Goal: Task Accomplishment & Management: Use online tool/utility

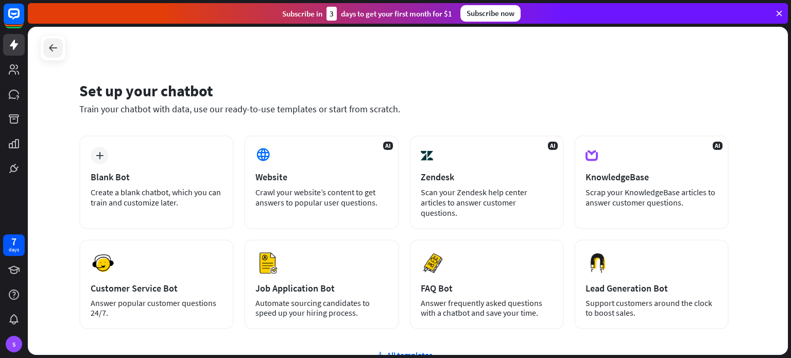
click at [50, 51] on icon at bounding box center [53, 48] width 12 height 12
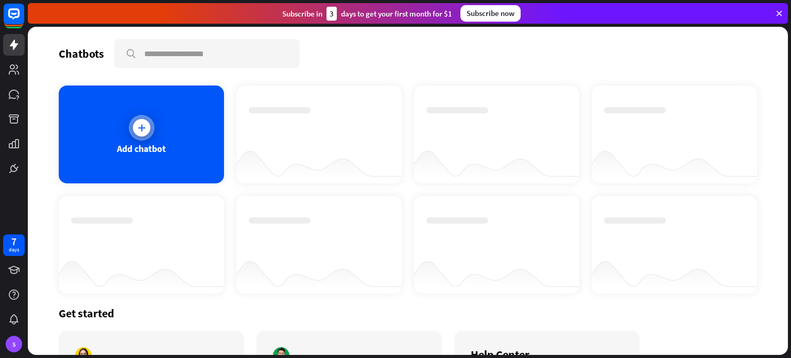
click at [144, 127] on icon at bounding box center [141, 128] width 10 height 10
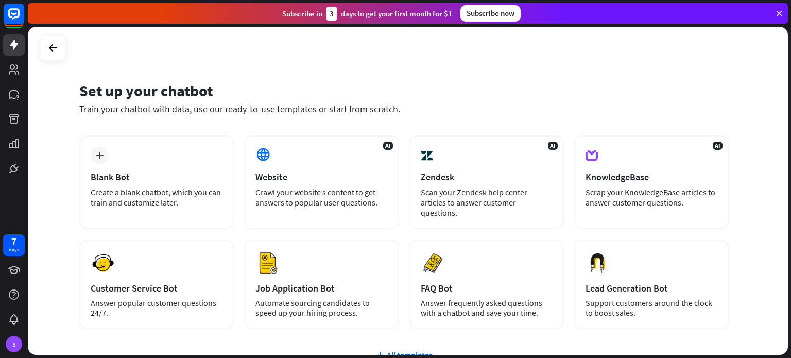
click at [62, 199] on div "Set up your chatbot Train your chatbot with data, use our ready-to-use template…" at bounding box center [408, 191] width 760 height 328
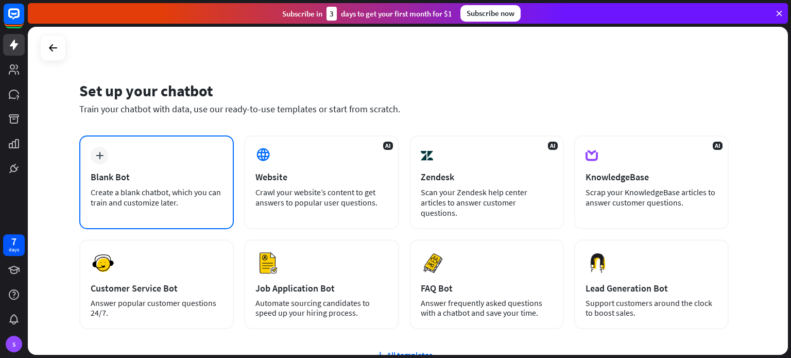
click at [105, 164] on div "plus Blank Bot Create a blank chatbot, which you can train and customize later." at bounding box center [156, 182] width 154 height 94
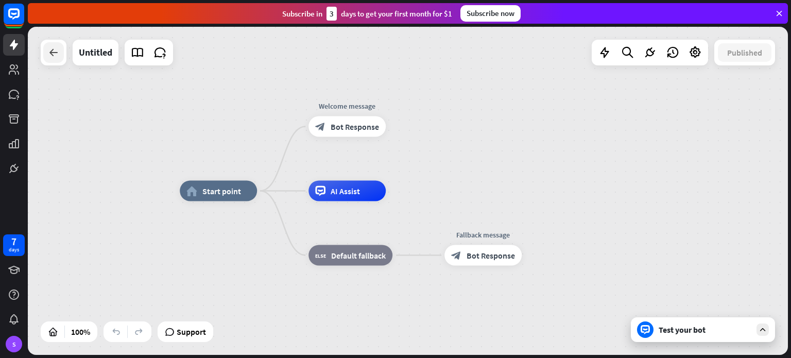
click at [56, 61] on div at bounding box center [53, 52] width 21 height 21
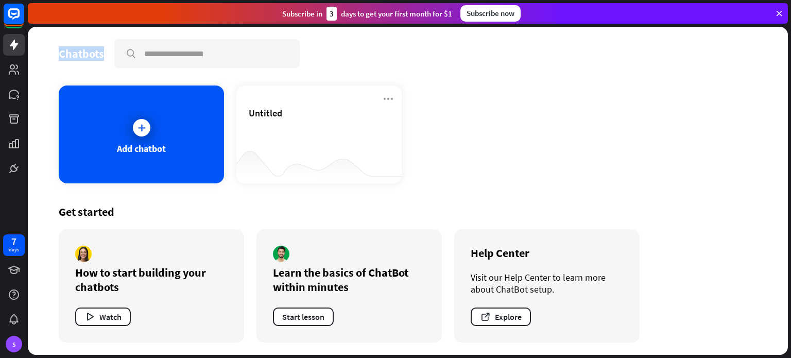
drag, startPoint x: 60, startPoint y: 55, endPoint x: 101, endPoint y: 55, distance: 41.2
click at [101, 55] on div "Chatbots" at bounding box center [81, 53] width 45 height 14
click at [64, 47] on div "Chatbots" at bounding box center [81, 53] width 45 height 14
click at [82, 57] on div "Chatbots" at bounding box center [81, 53] width 45 height 14
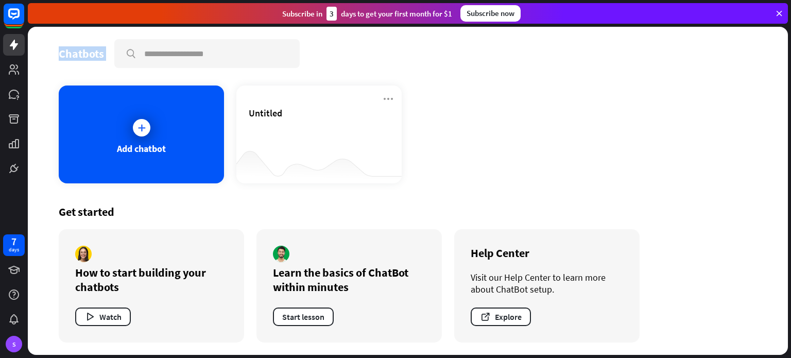
click at [82, 57] on div "Chatbots" at bounding box center [81, 53] width 45 height 14
click at [60, 66] on div "Chatbots search" at bounding box center [408, 53] width 698 height 29
click at [137, 131] on icon at bounding box center [141, 128] width 10 height 10
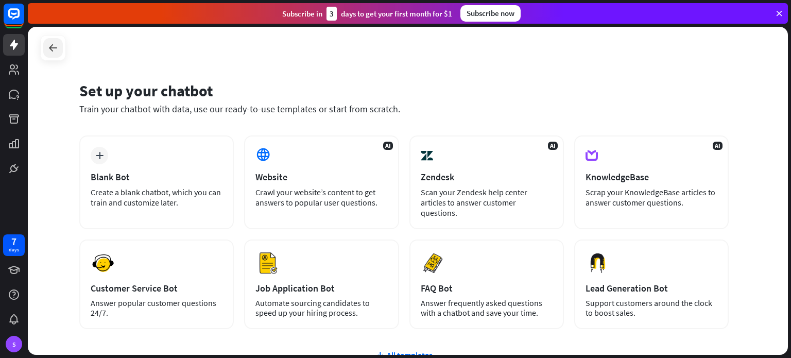
click at [54, 46] on icon at bounding box center [53, 48] width 12 height 12
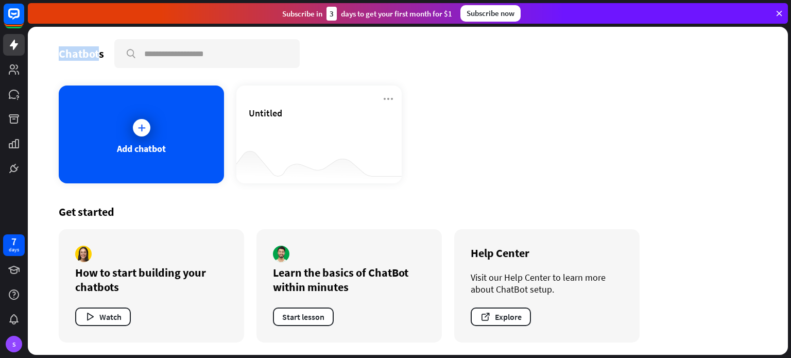
drag, startPoint x: 60, startPoint y: 55, endPoint x: 97, endPoint y: 55, distance: 37.1
click at [97, 55] on div "Chatbots" at bounding box center [81, 53] width 45 height 14
copy div "Chatbot"
